Goal: Task Accomplishment & Management: Manage account settings

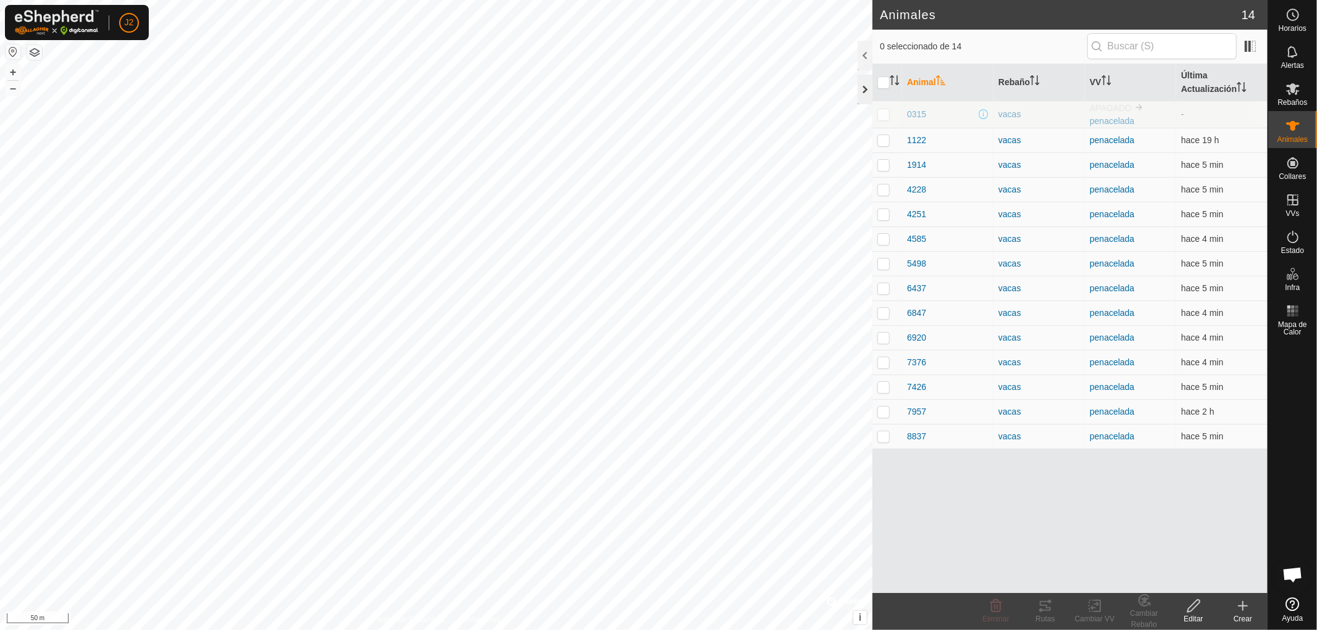
click at [866, 90] on div at bounding box center [864, 90] width 15 height 30
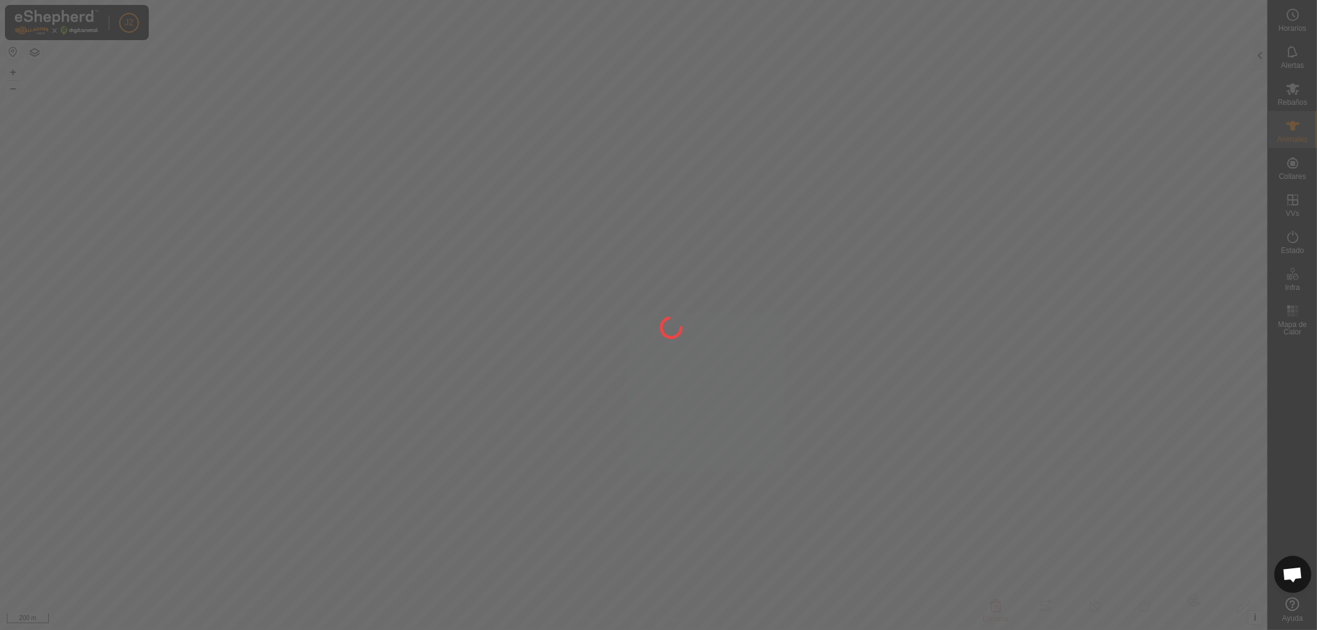
type input "6920"
type input "-"
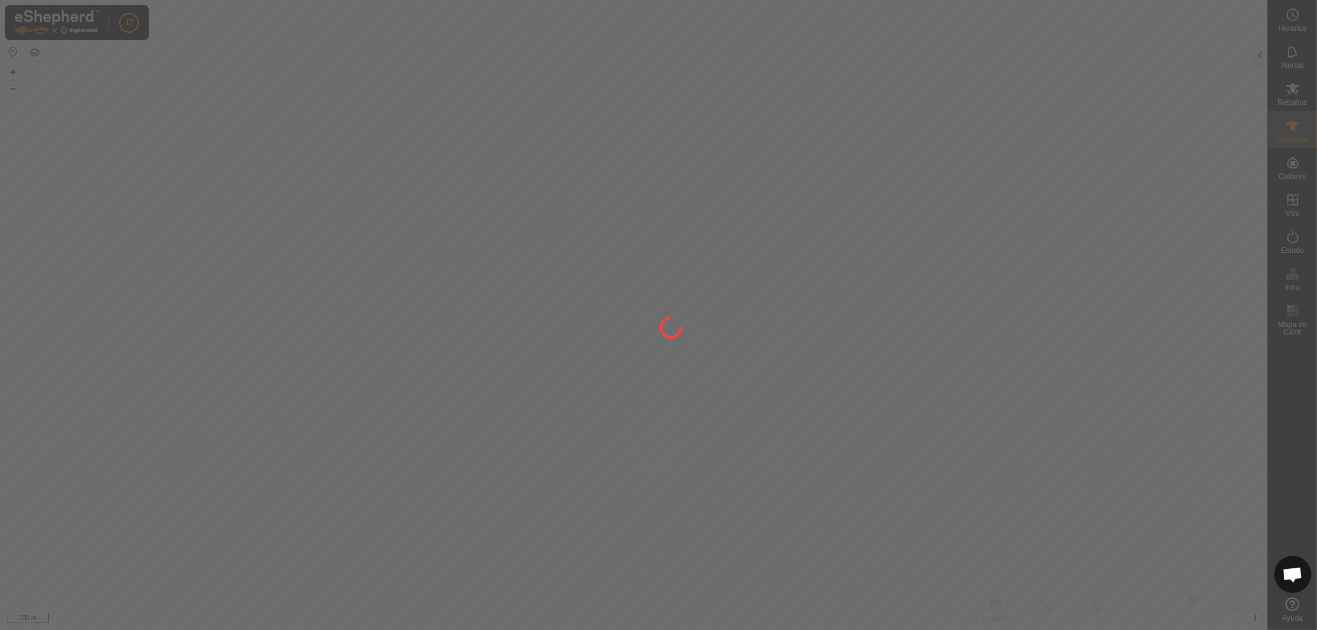
type input "0 kg"
type input "-"
